Goal: Task Accomplishment & Management: Complete application form

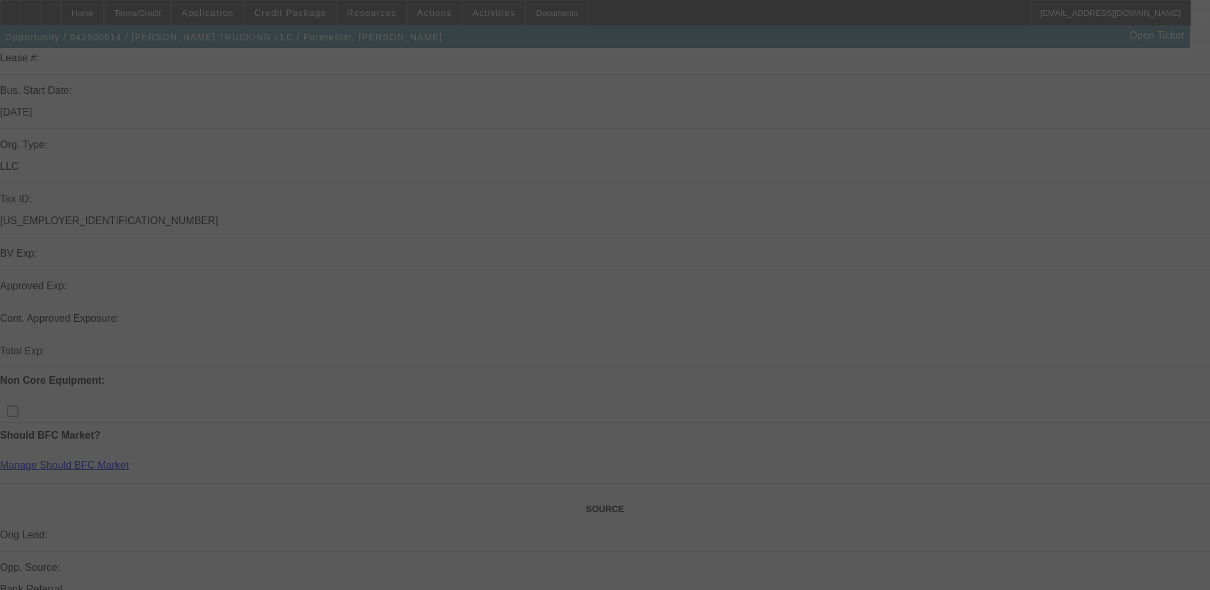
scroll to position [191, 0]
select select "0"
select select "2"
select select "0.1"
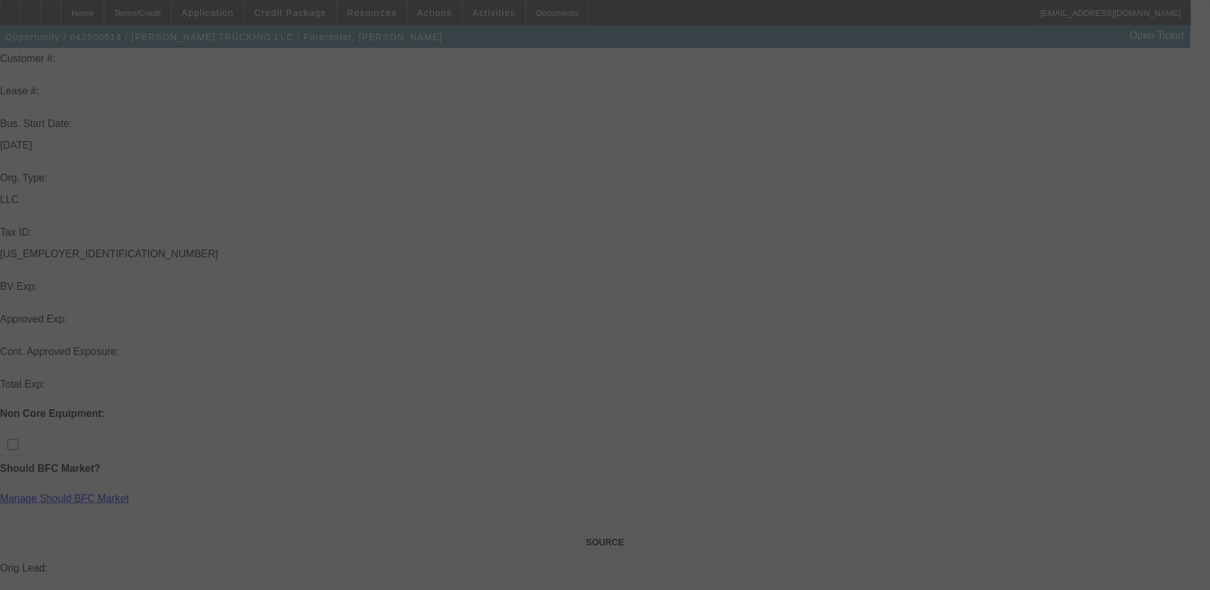
select select "4"
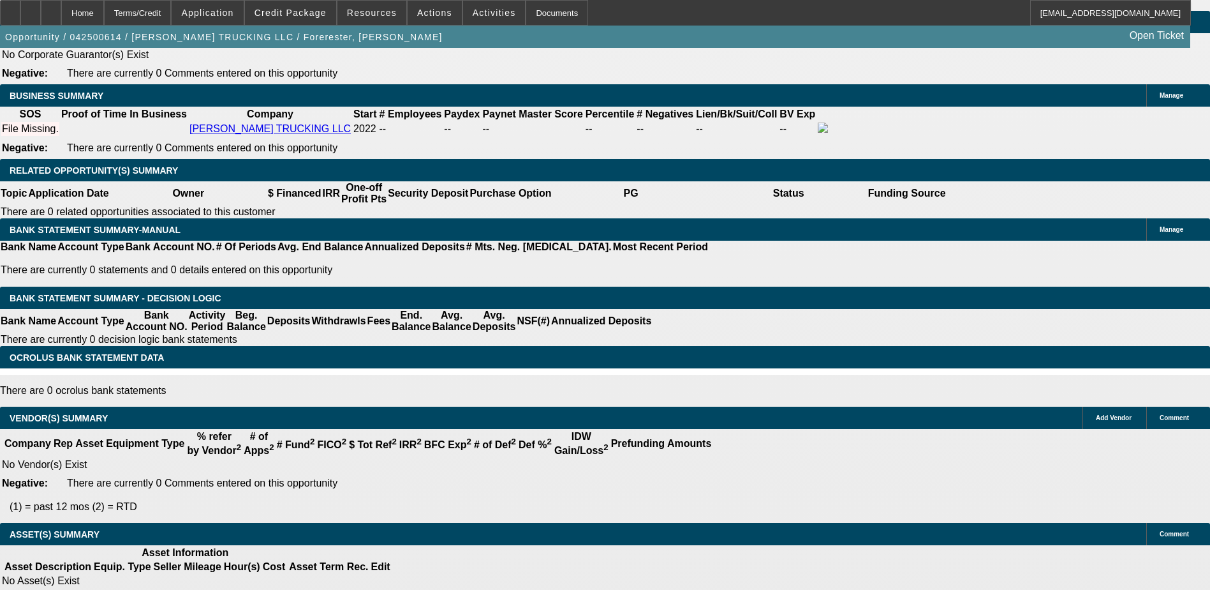
scroll to position [2031, 0]
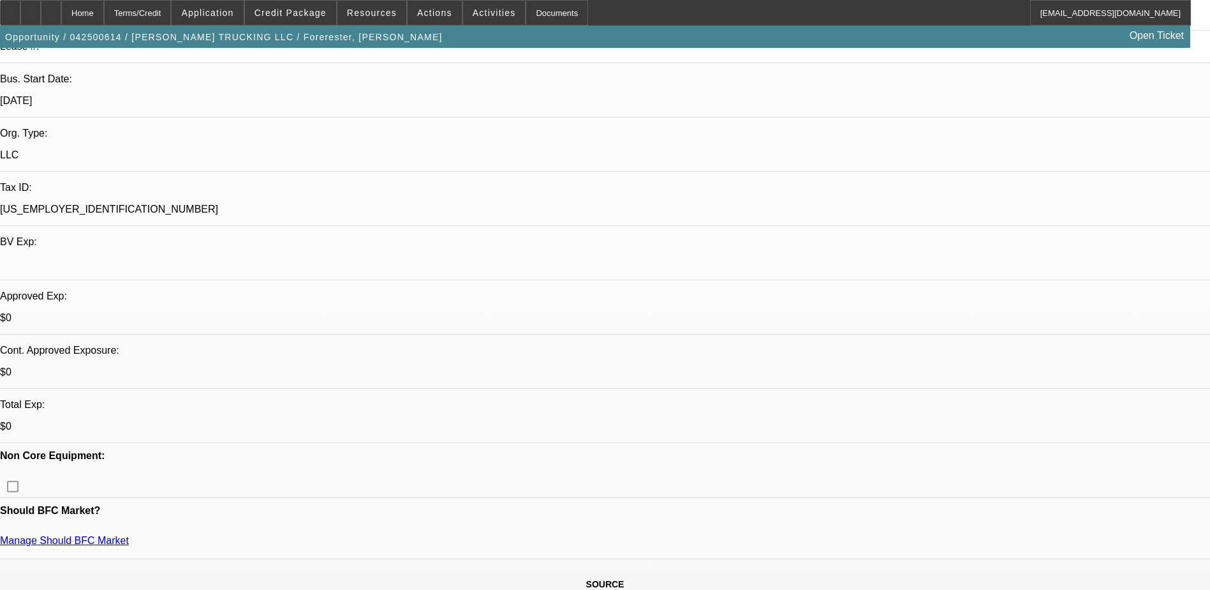
scroll to position [0, 0]
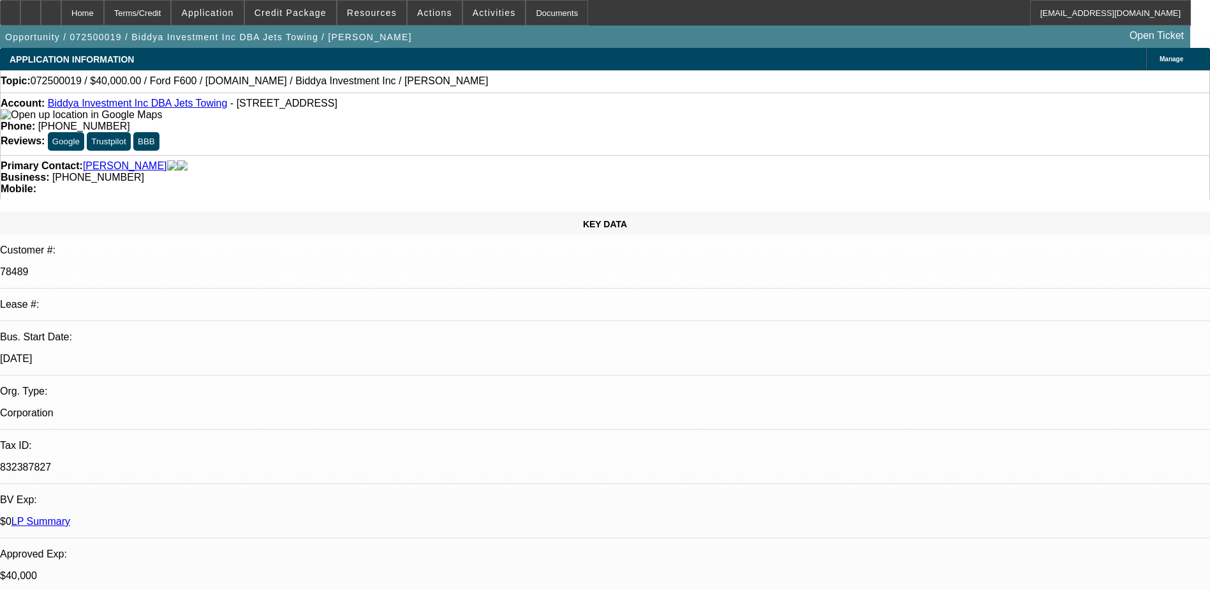
select select "0.1"
select select "0"
select select "0.1"
select select "0"
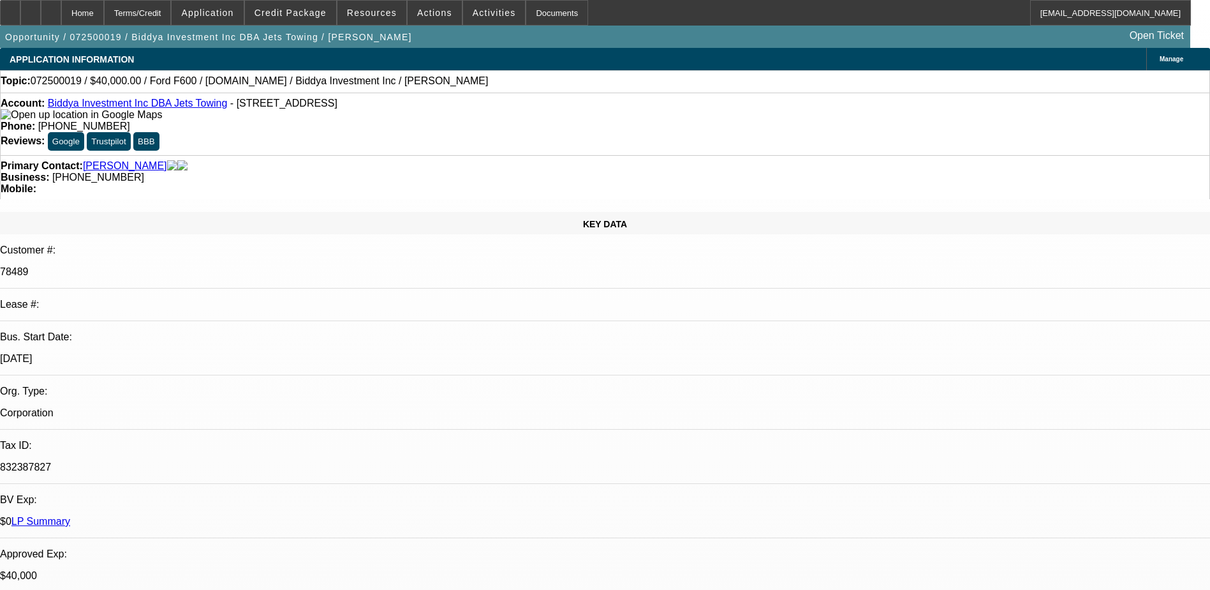
select select "0"
select select "0.1"
select select "0"
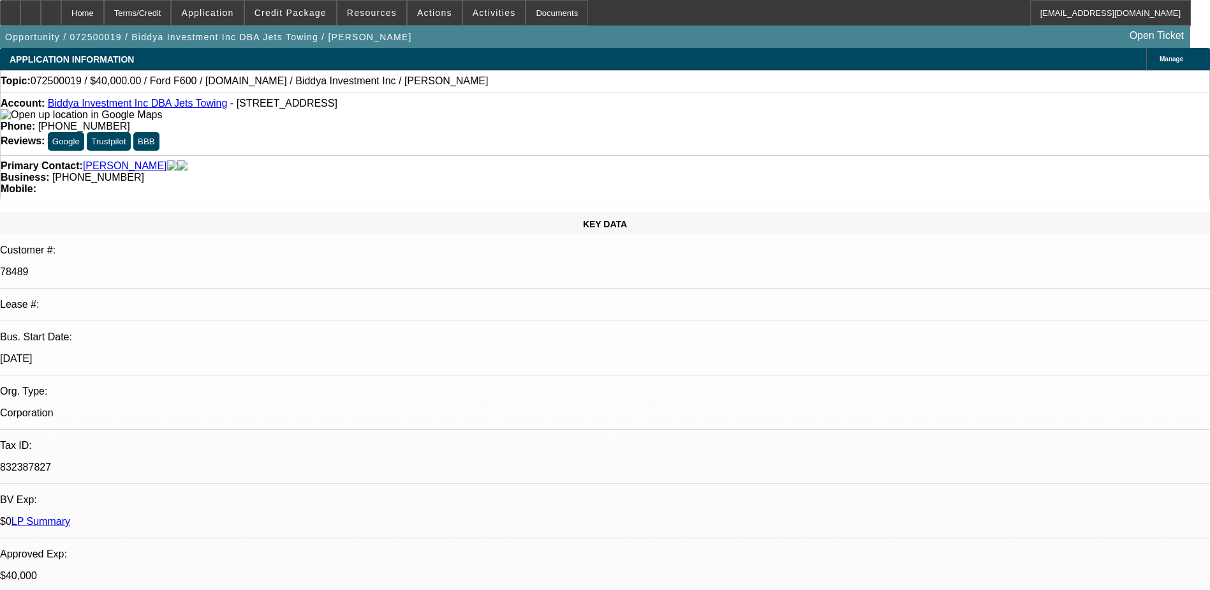
select select "2"
select select "0"
select select "1"
select select "6"
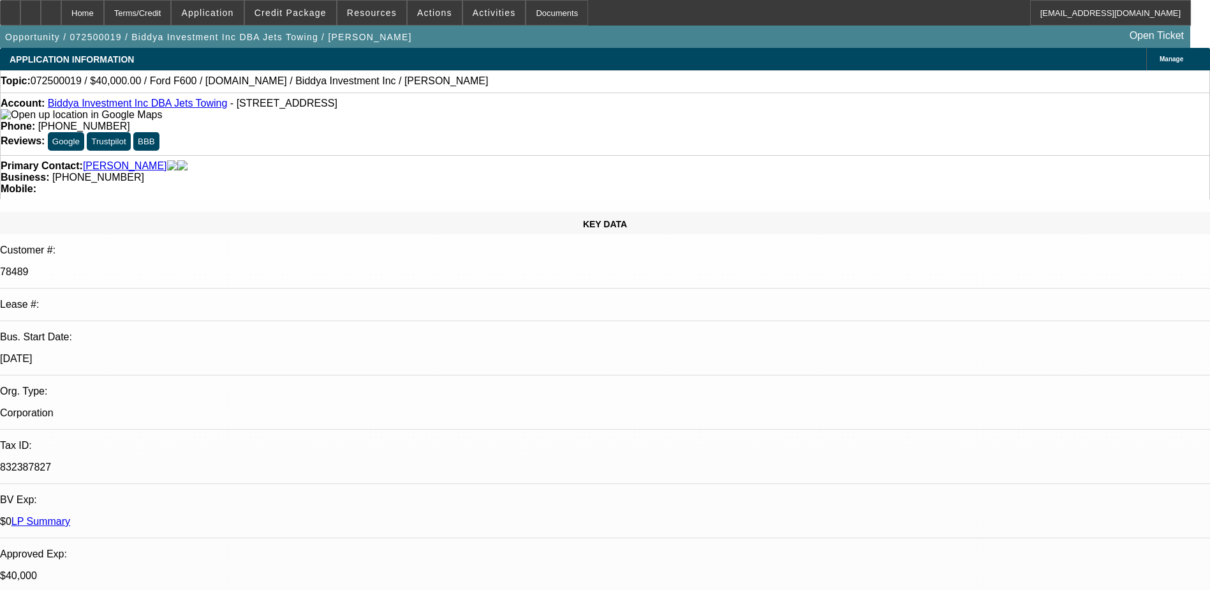
select select "1"
select select "6"
select select "1"
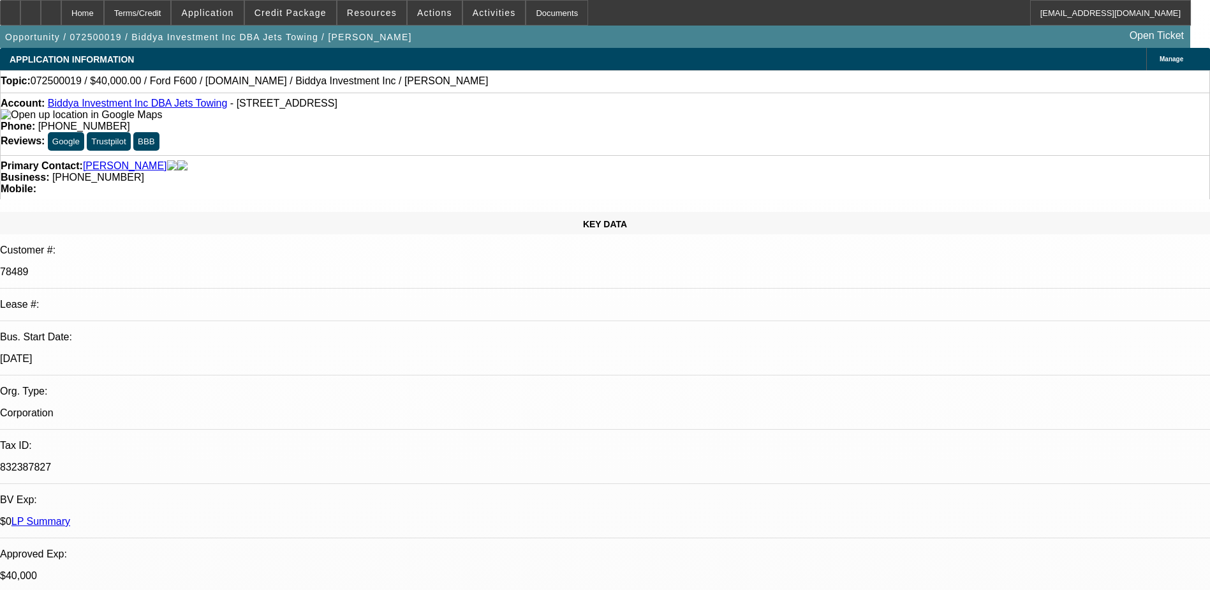
select select "6"
select select "1"
select select "2"
select select "6"
drag, startPoint x: 517, startPoint y: 143, endPoint x: 455, endPoint y: 145, distance: 62.6
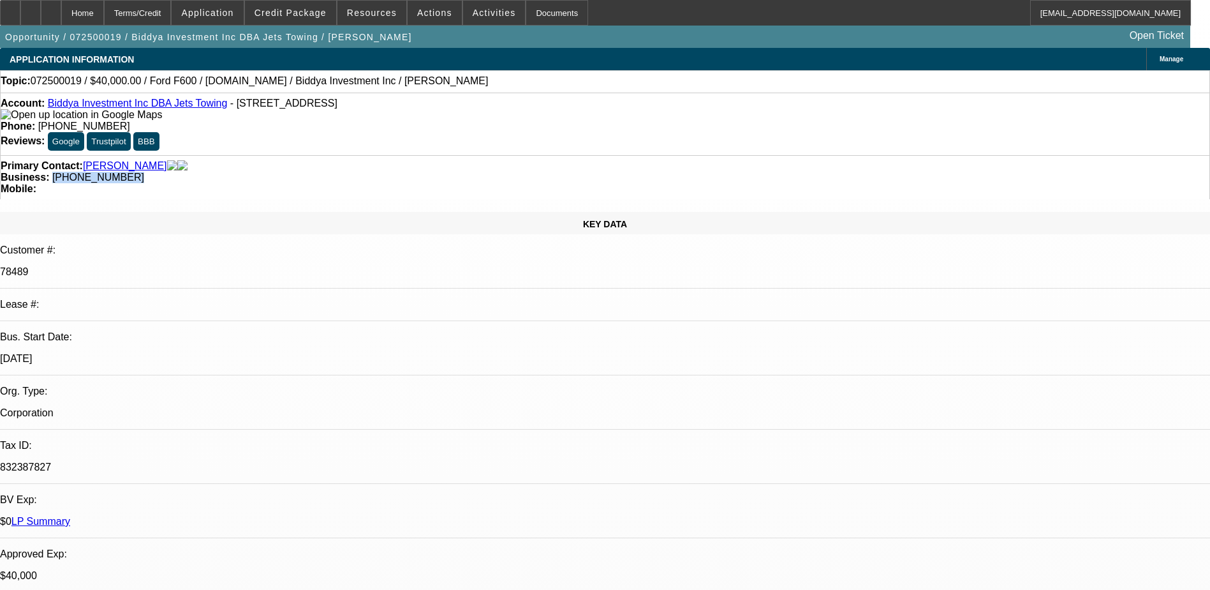
click at [455, 172] on div "Business: [PHONE_NUMBER]" at bounding box center [605, 177] width 1209 height 11
drag, startPoint x: 455, startPoint y: 145, endPoint x: 476, endPoint y: 140, distance: 21.8
copy span "[PHONE_NUMBER]"
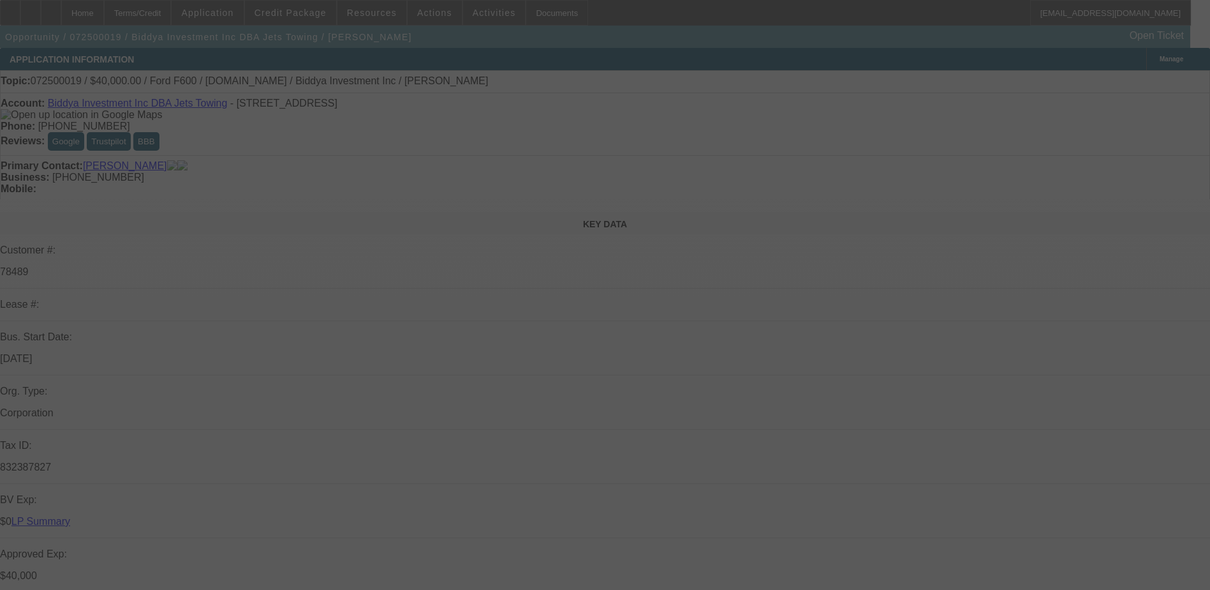
click at [996, 158] on div at bounding box center [605, 295] width 1210 height 590
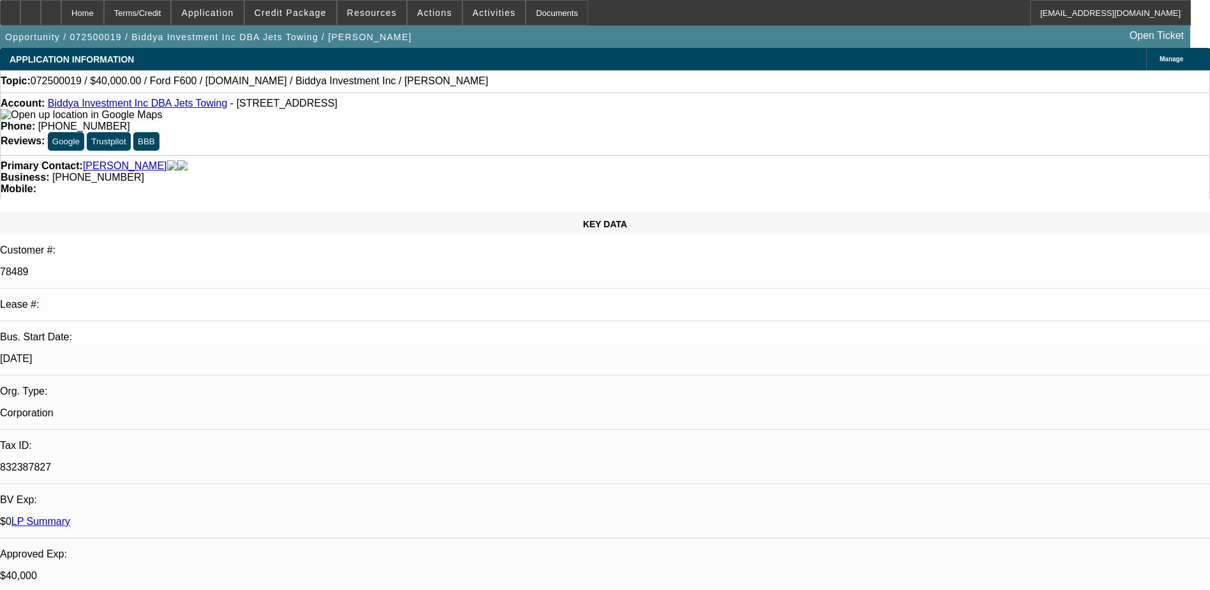
select select "0.1"
select select "0"
select select "0.1"
select select "0"
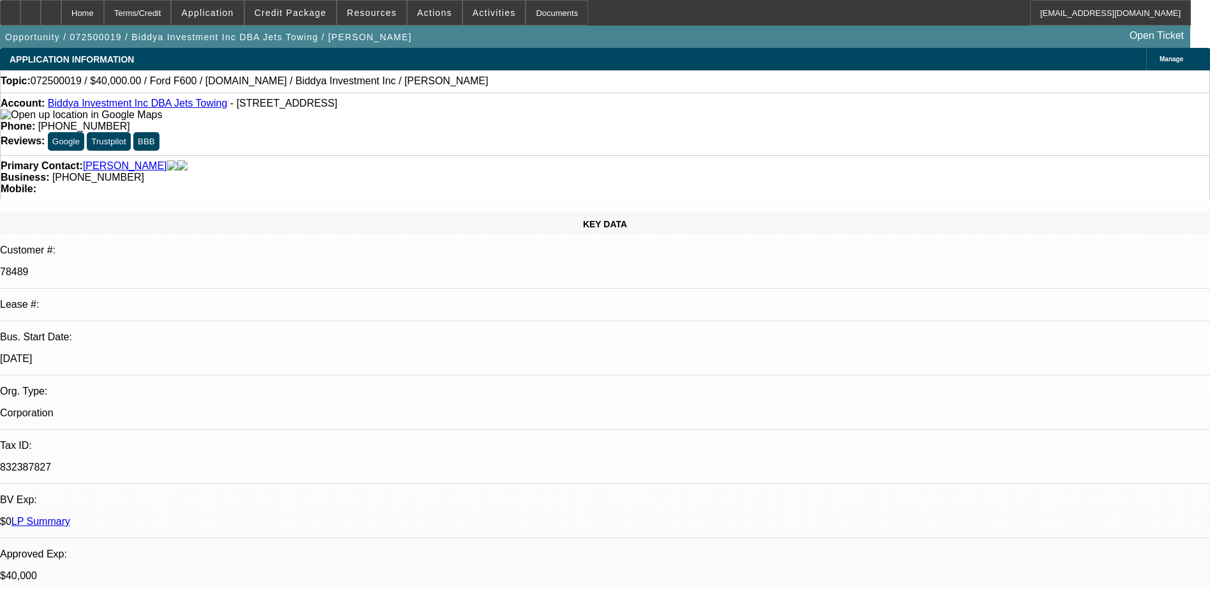
select select "0"
select select "0.1"
select select "0"
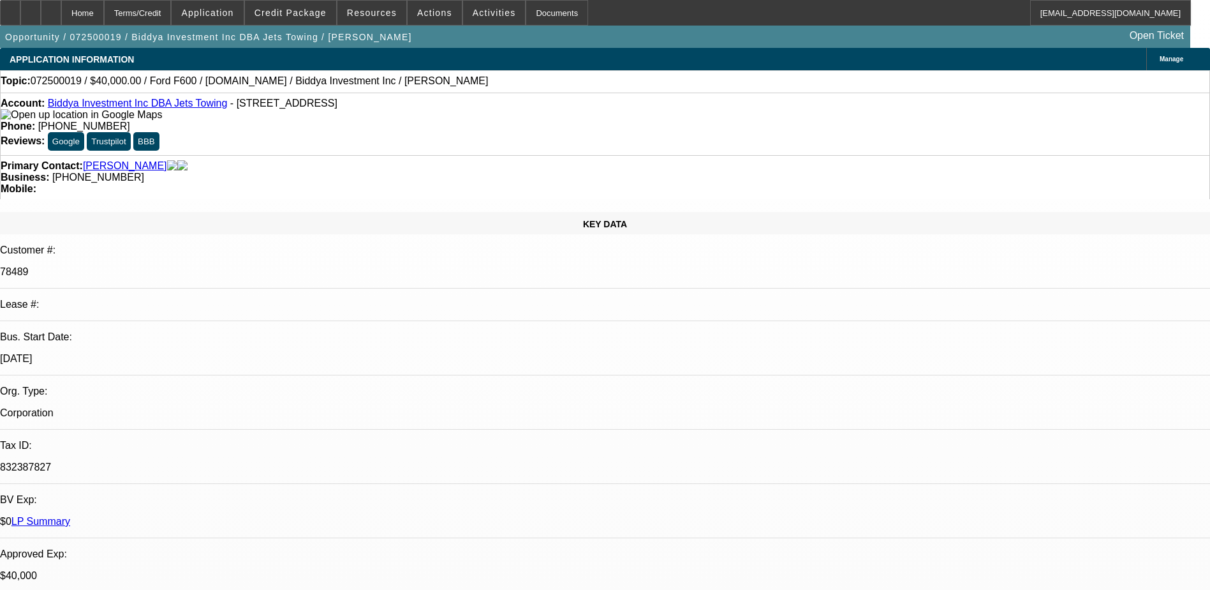
select select "2"
select select "0"
select select "1"
select select "6"
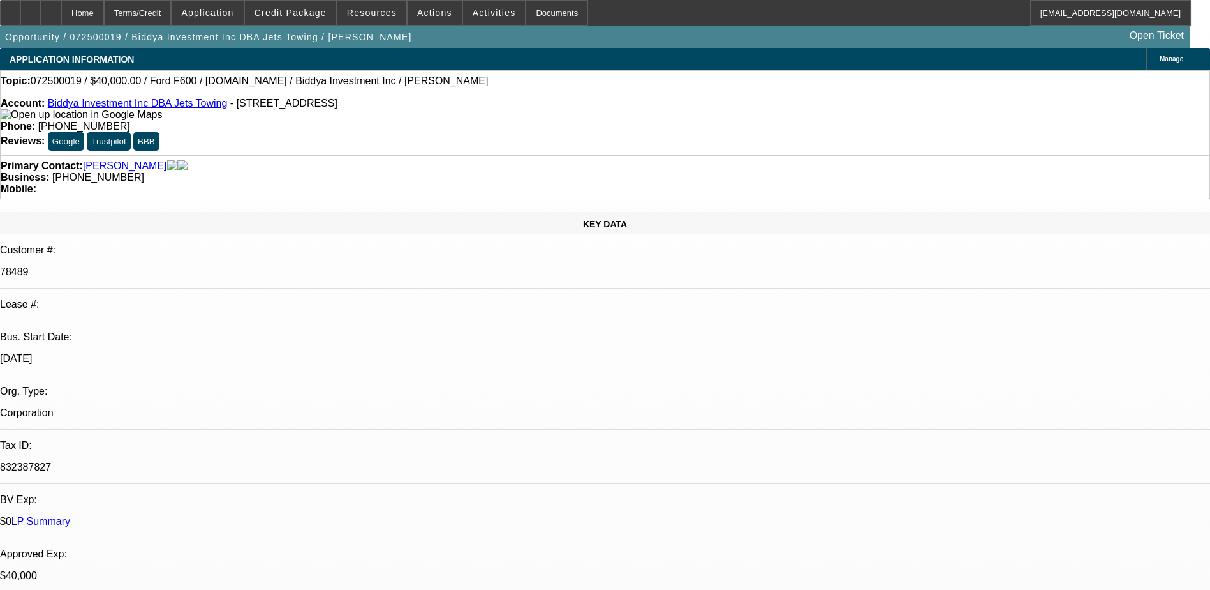
select select "1"
select select "6"
select select "1"
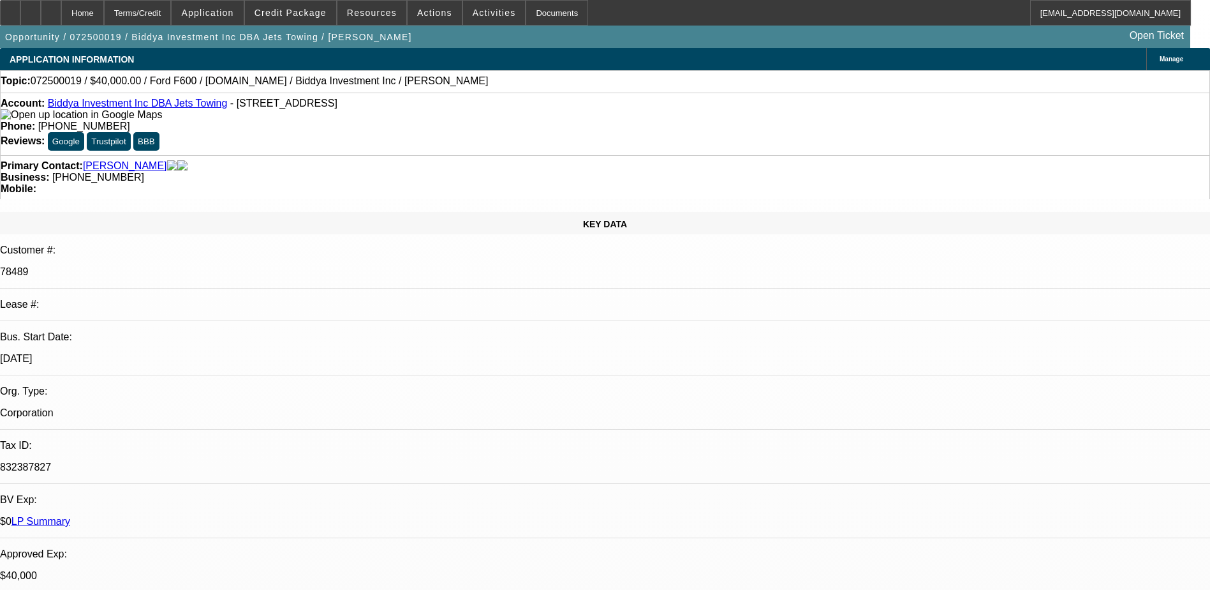
select select "6"
select select "1"
select select "2"
select select "6"
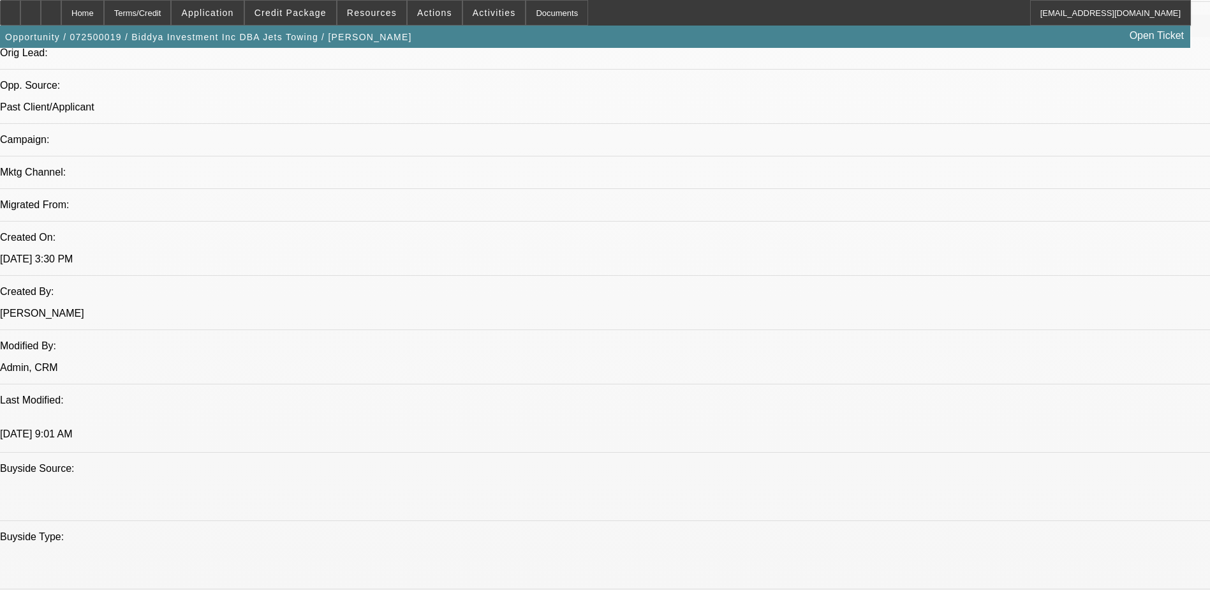
scroll to position [574, 0]
